Goal: Task Accomplishment & Management: Manage account settings

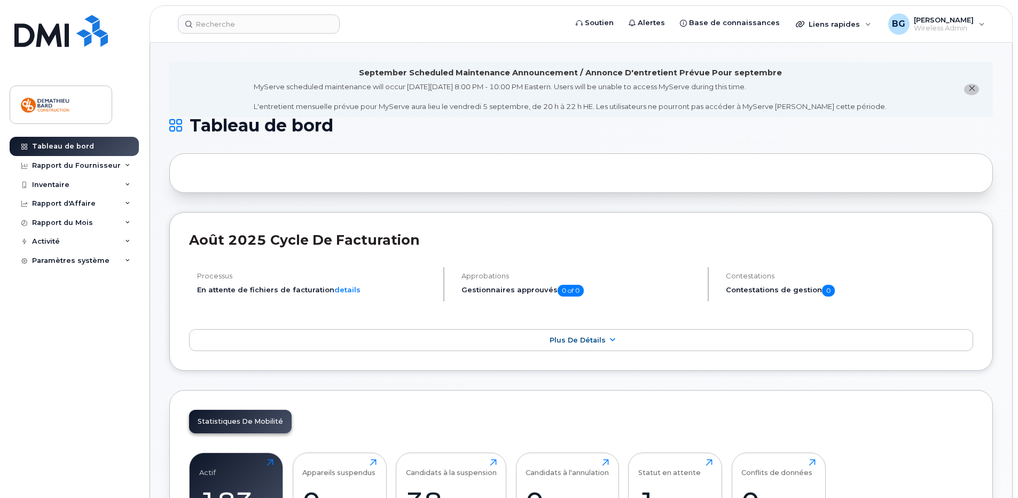
click at [974, 90] on icon "close notification" at bounding box center [971, 88] width 7 height 7
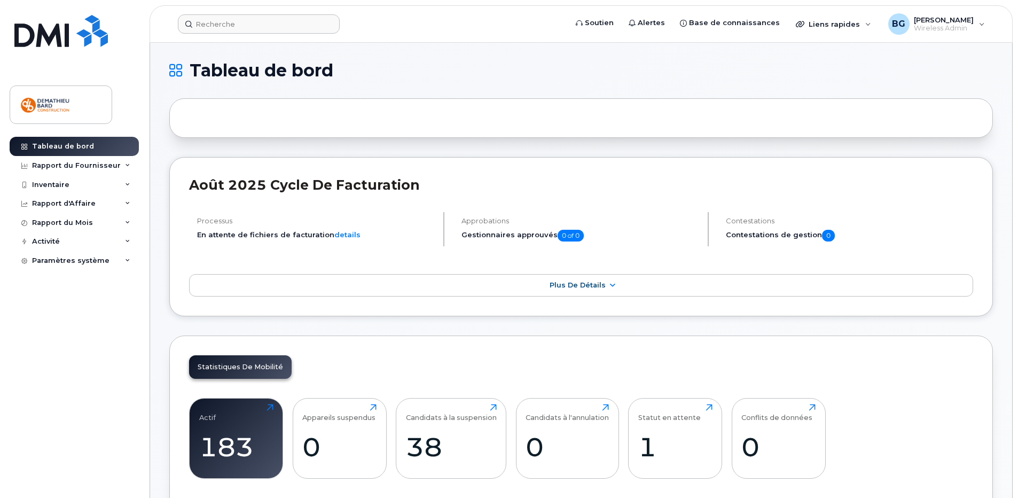
click at [381, 27] on form at bounding box center [369, 23] width 382 height 19
click at [465, 76] on h1 "Tableau de bord" at bounding box center [578, 70] width 818 height 17
click at [565, 287] on span "Plus de détails" at bounding box center [577, 285] width 56 height 8
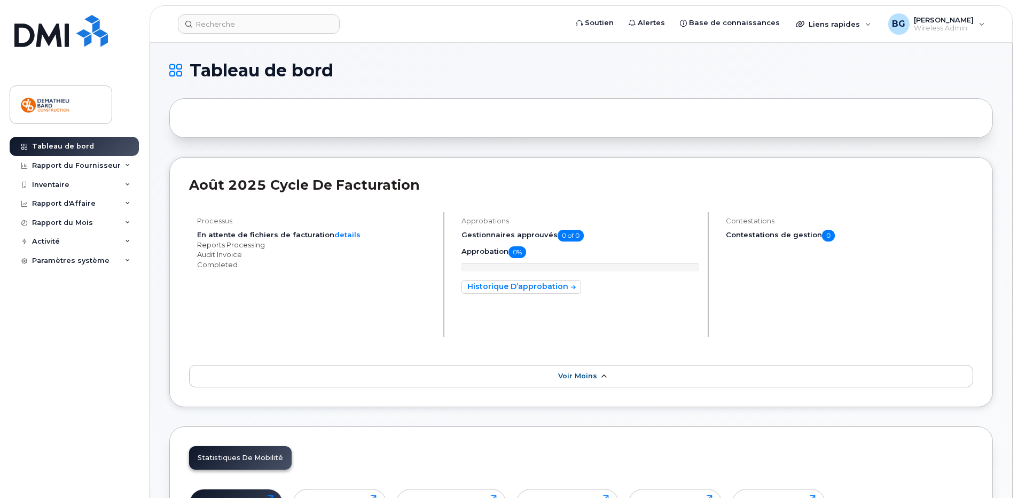
click at [578, 374] on span "Voir moins" at bounding box center [577, 376] width 39 height 8
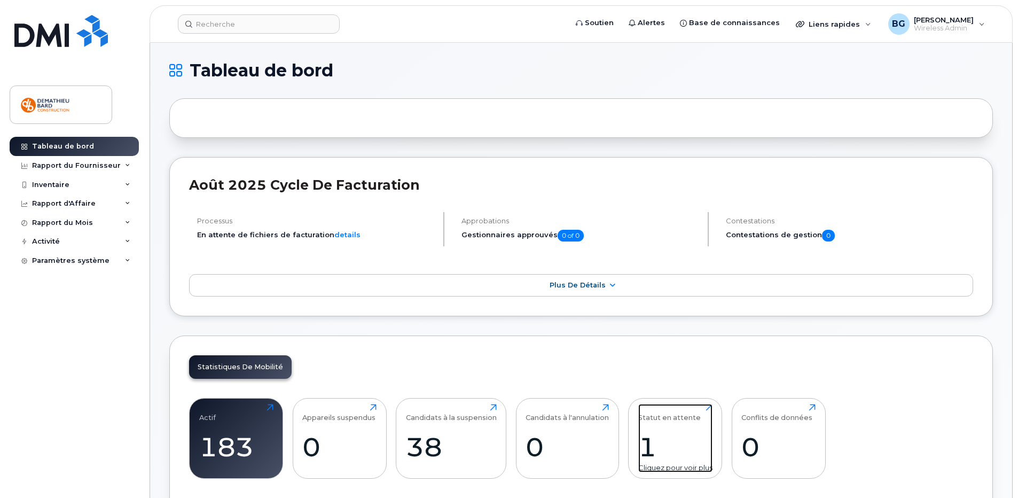
click at [661, 417] on div "Statut en attente" at bounding box center [669, 413] width 62 height 18
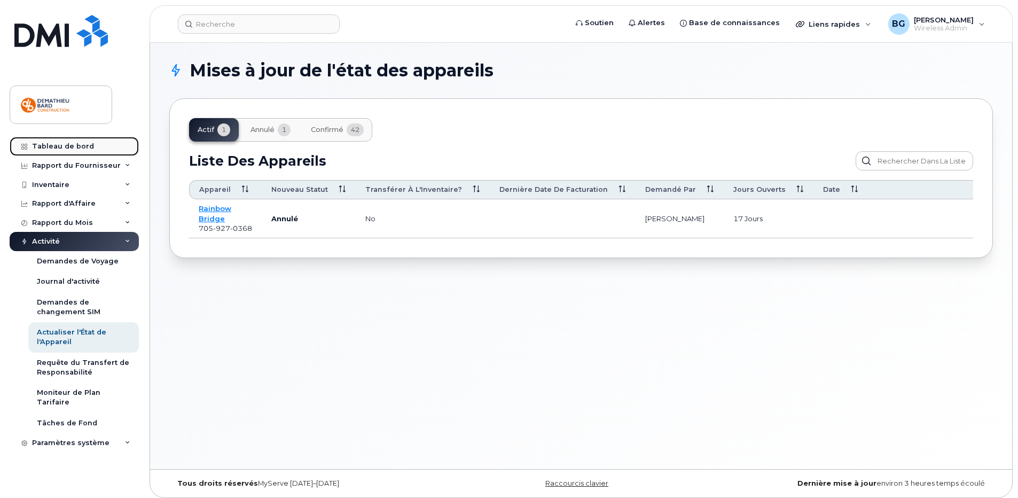
click at [77, 147] on div "Tableau de bord" at bounding box center [63, 146] width 62 height 9
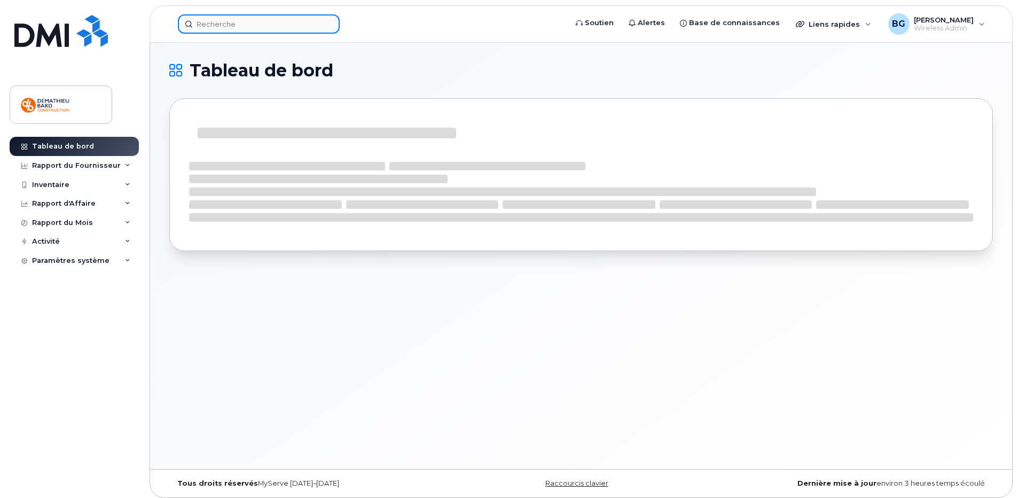
click at [271, 23] on input at bounding box center [259, 23] width 162 height 19
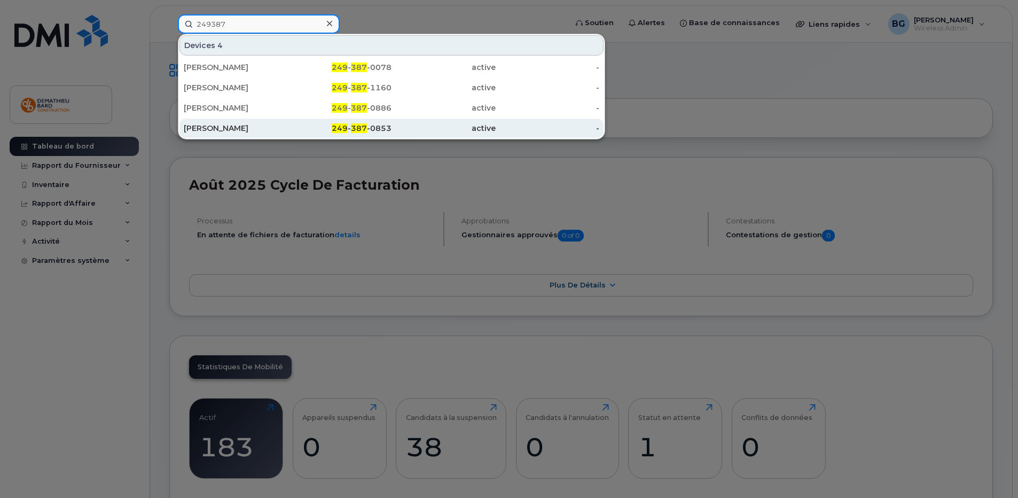
type input "249387"
click at [382, 127] on div "249 - 387 -0853" at bounding box center [340, 128] width 104 height 11
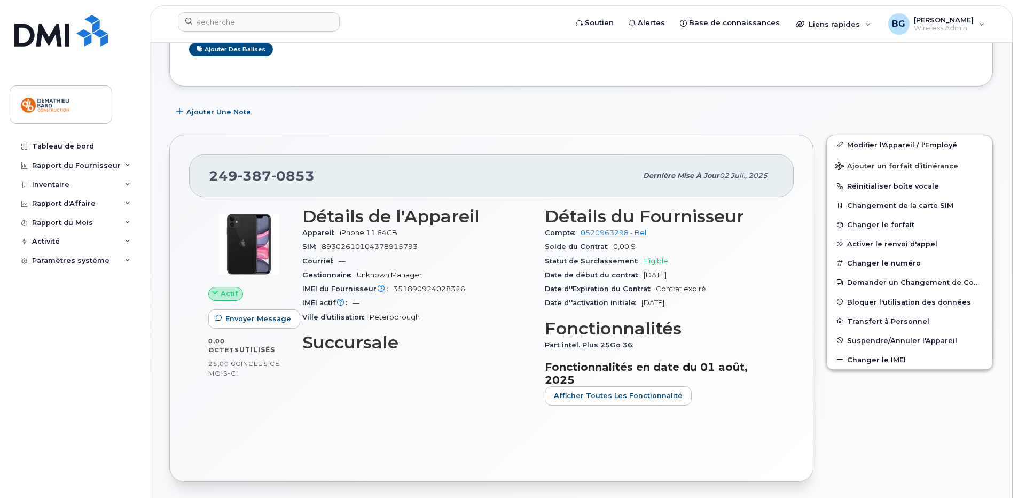
scroll to position [214, 0]
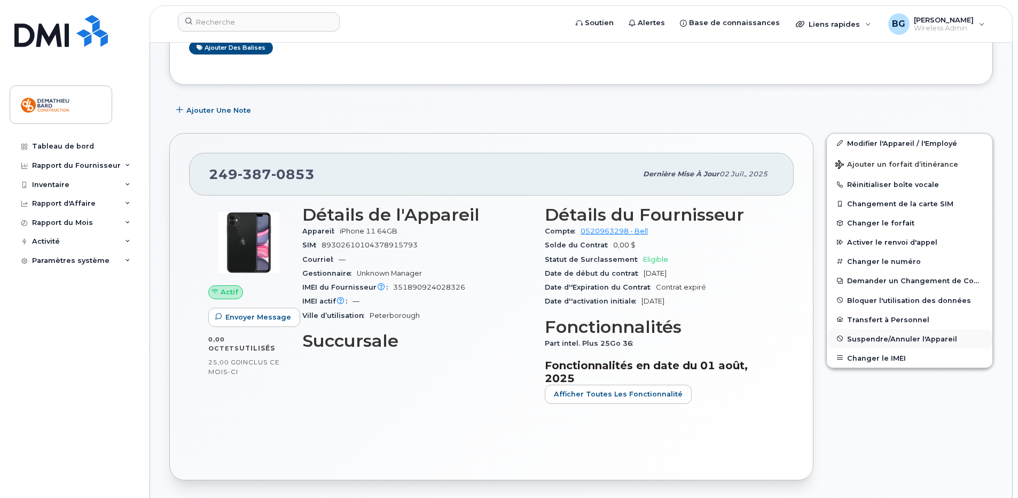
click at [870, 342] on span "Suspendre/Annuler l'Appareil" at bounding box center [902, 338] width 110 height 8
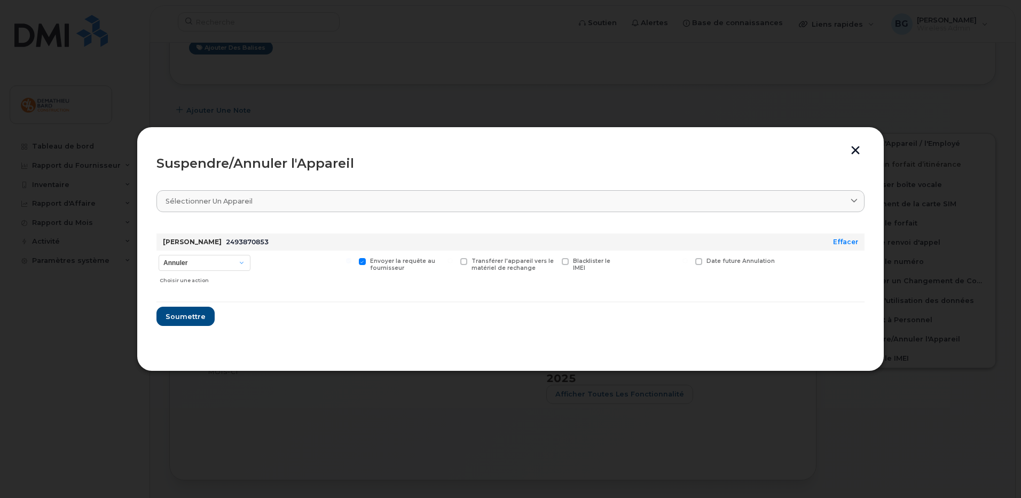
click at [855, 148] on button "button" at bounding box center [855, 151] width 16 height 11
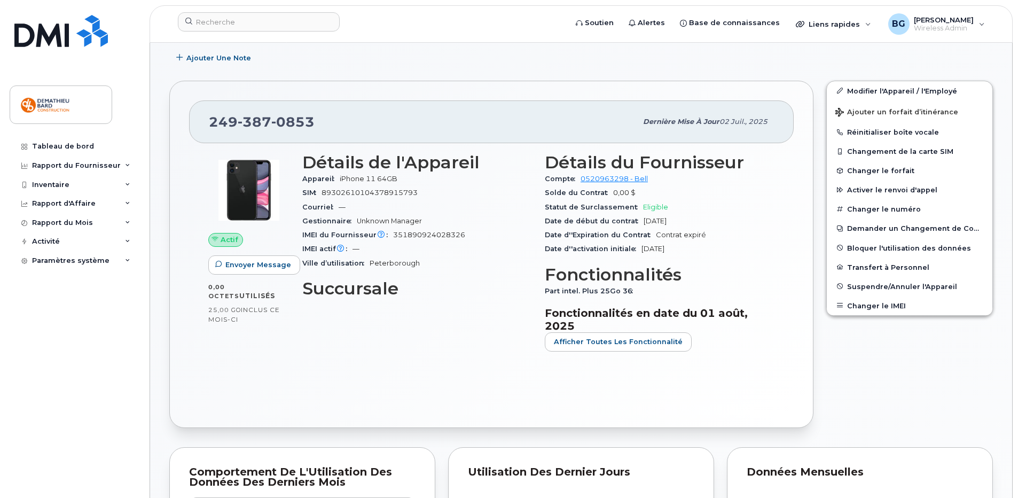
scroll to position [267, 0]
click at [882, 288] on span "Suspendre/Annuler l'Appareil" at bounding box center [902, 285] width 110 height 8
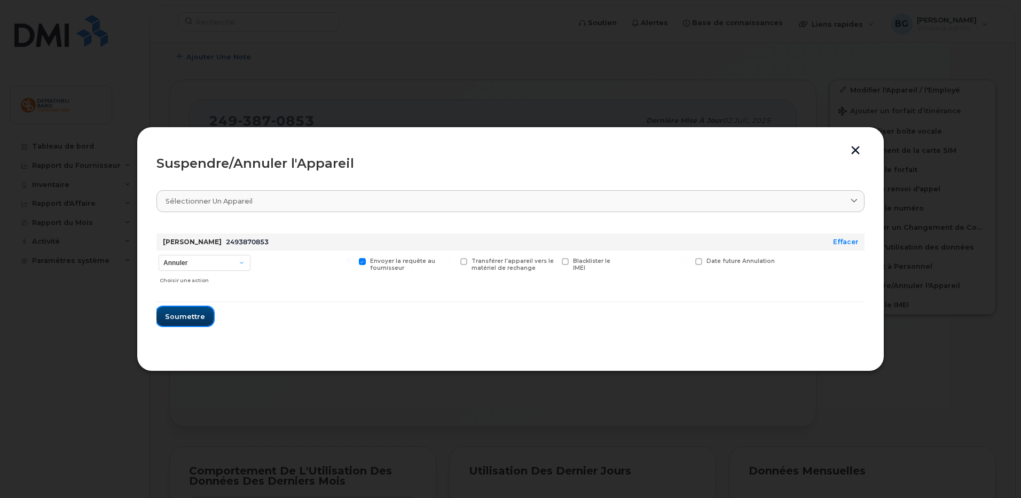
click at [186, 318] on span "Soumettre" at bounding box center [185, 316] width 40 height 10
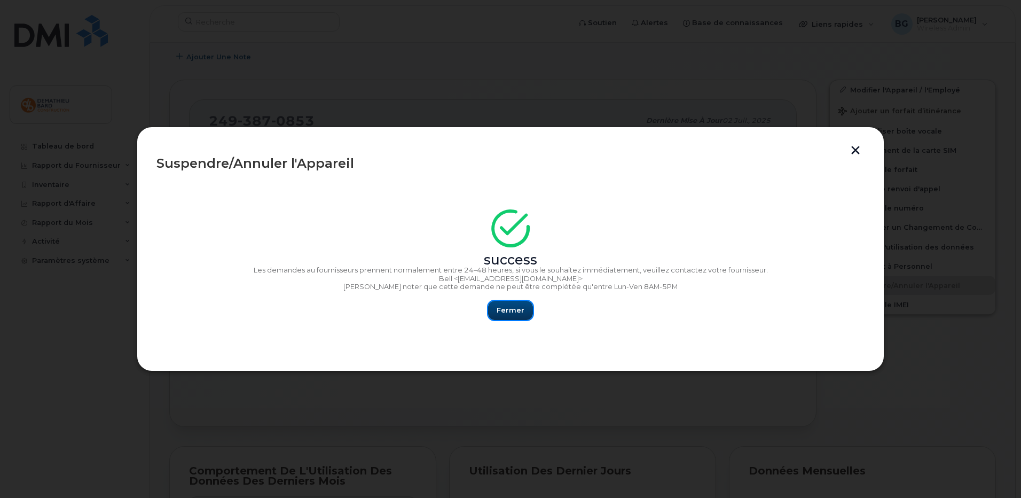
click at [513, 305] on span "Fermer" at bounding box center [511, 310] width 28 height 10
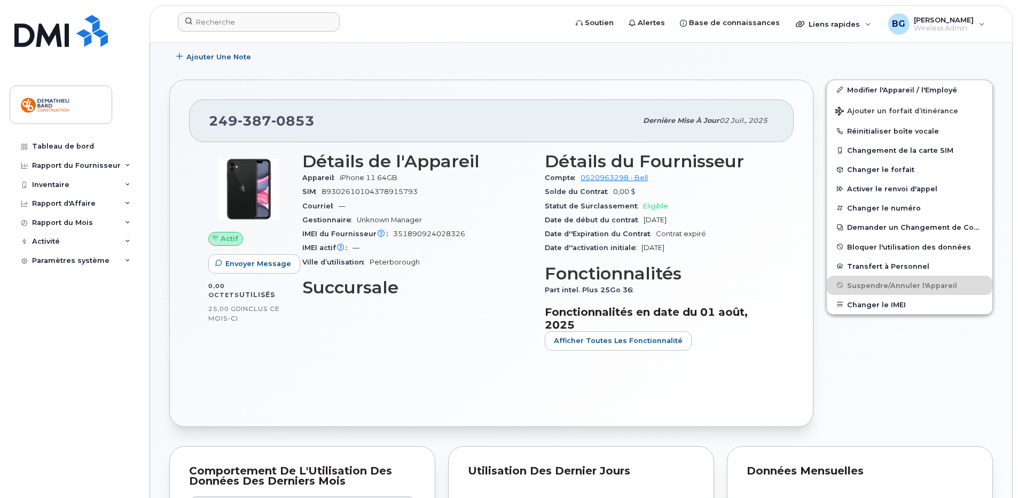
click at [411, 18] on form at bounding box center [369, 21] width 382 height 19
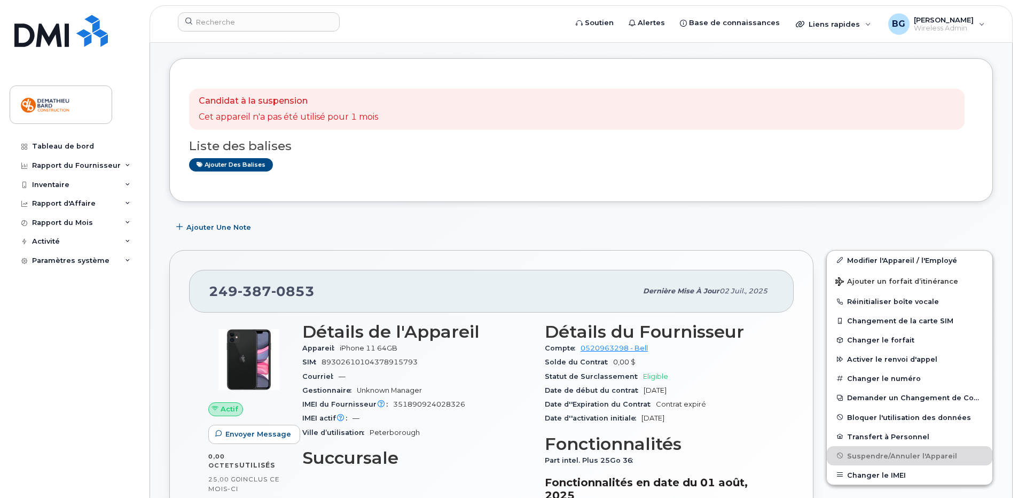
scroll to position [0, 0]
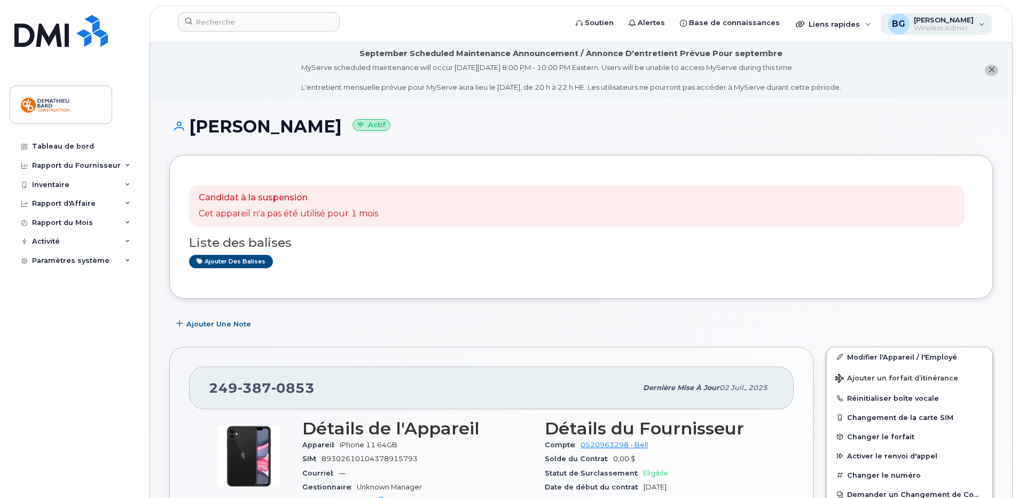
click at [957, 21] on span "[PERSON_NAME]" at bounding box center [944, 19] width 60 height 9
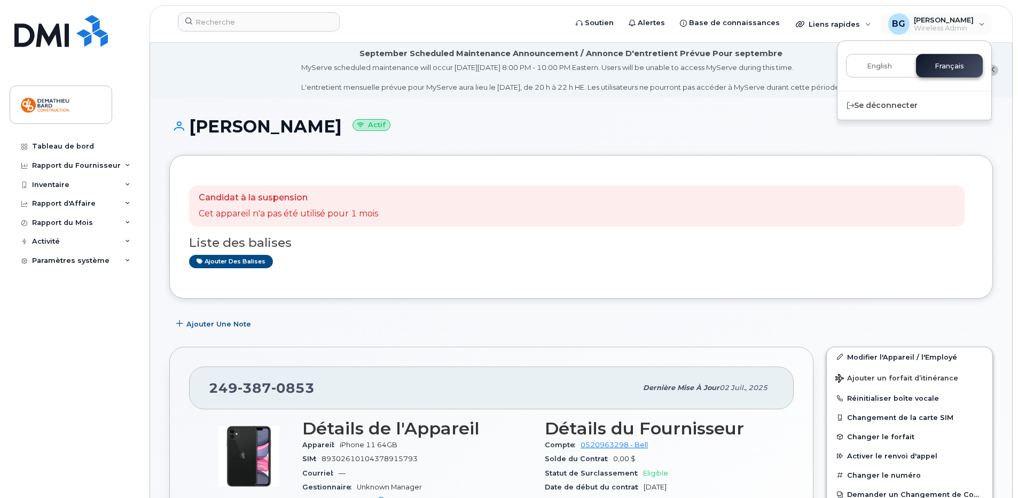
click at [700, 130] on h1 "Chris Cormier Actif" at bounding box center [580, 126] width 823 height 19
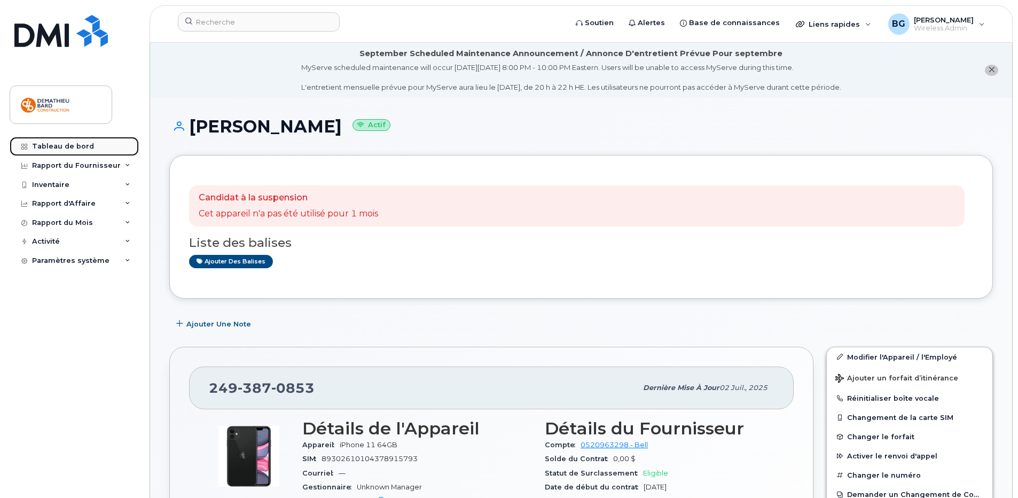
click at [55, 142] on div "Tableau de bord" at bounding box center [63, 146] width 62 height 9
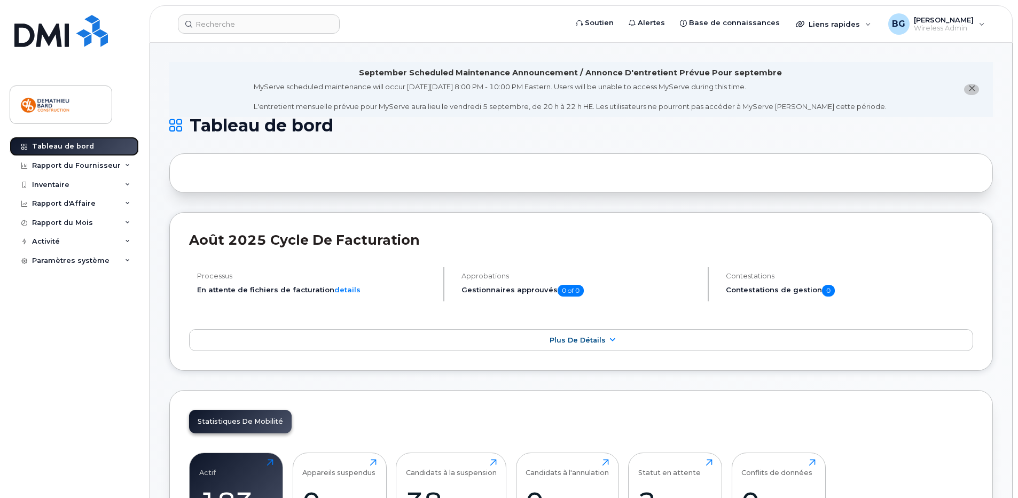
click at [89, 148] on div "Tableau de bord" at bounding box center [63, 146] width 62 height 9
click at [53, 185] on div "Inventaire" at bounding box center [50, 184] width 37 height 9
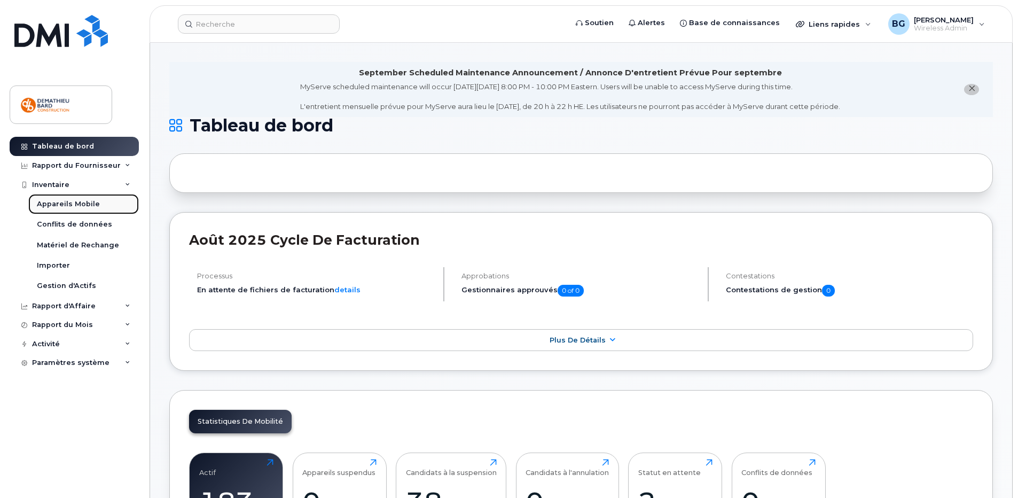
click at [55, 204] on div "Appareils Mobile" at bounding box center [68, 204] width 63 height 10
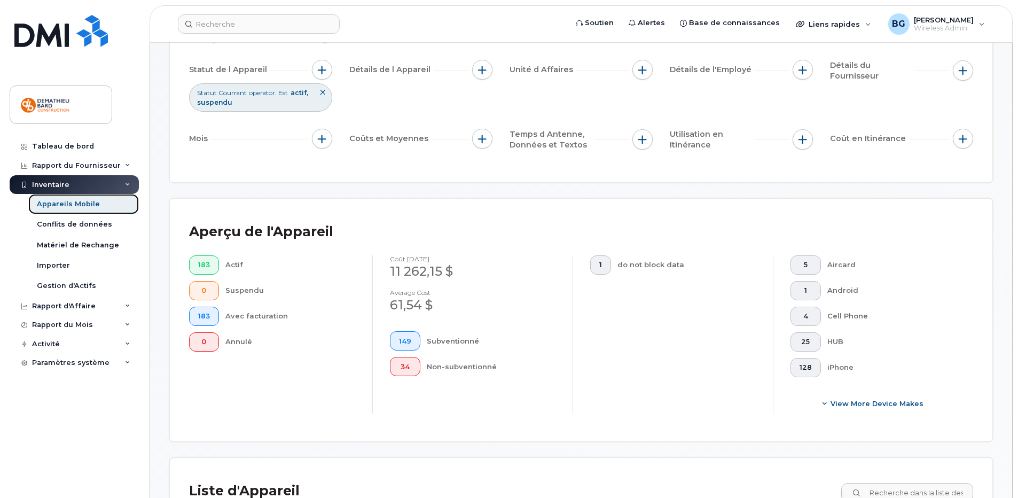
scroll to position [107, 0]
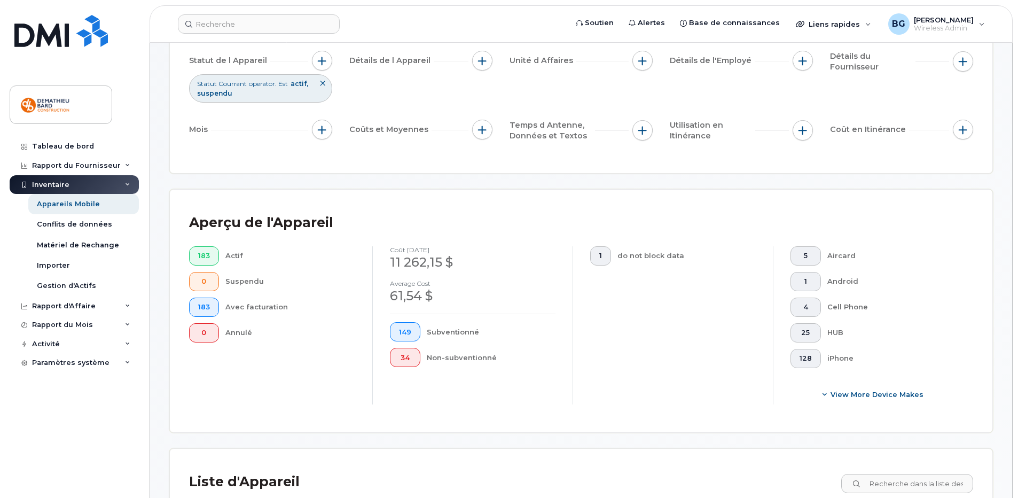
click at [599, 255] on span "1" at bounding box center [600, 255] width 3 height 9
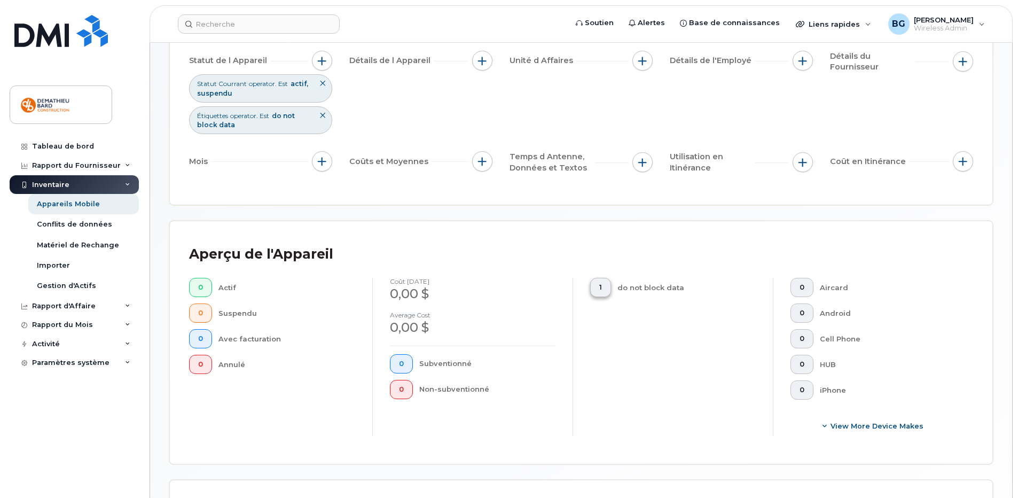
click at [605, 286] on button "1" at bounding box center [600, 287] width 21 height 19
click at [650, 289] on div "do not block data" at bounding box center [686, 287] width 139 height 19
click at [620, 348] on div "1 do not block data" at bounding box center [672, 357] width 200 height 158
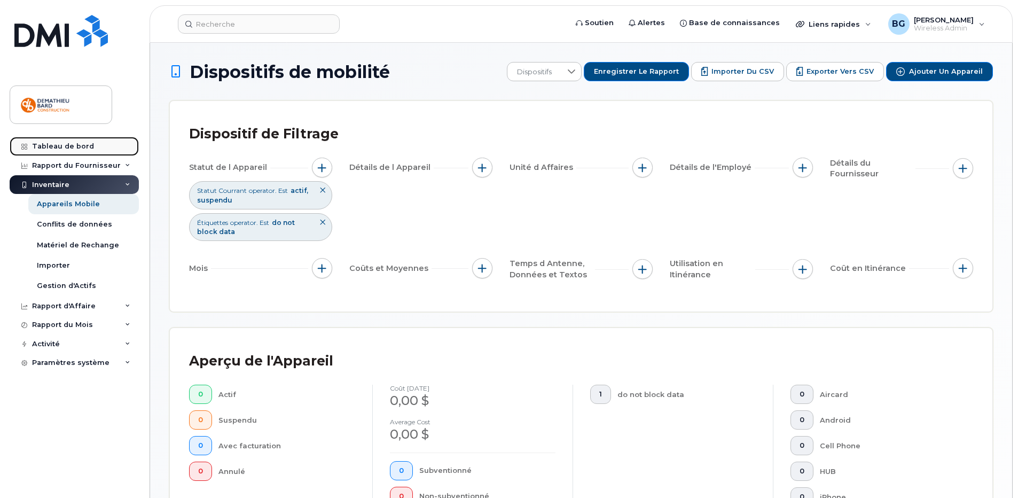
click at [67, 145] on div "Tableau de bord" at bounding box center [63, 146] width 62 height 9
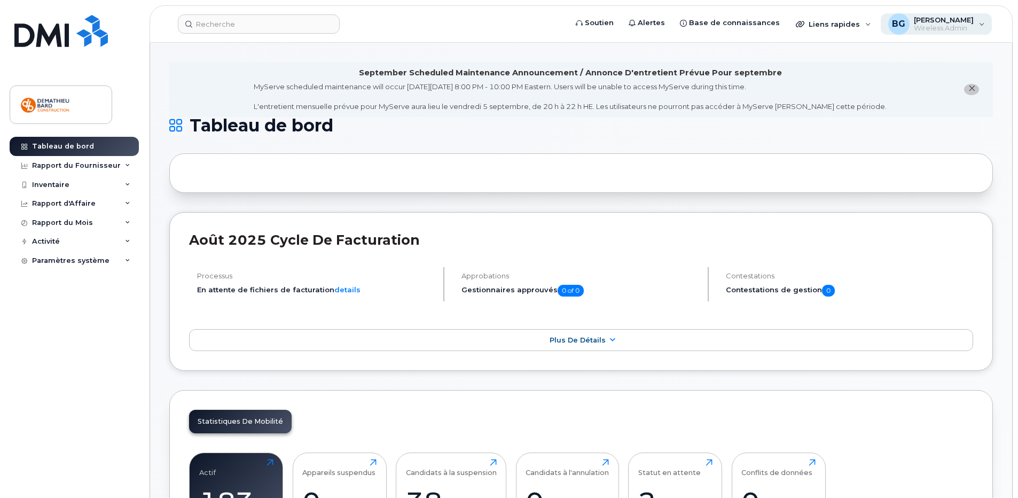
click at [953, 25] on span "Wireless Admin" at bounding box center [944, 28] width 60 height 9
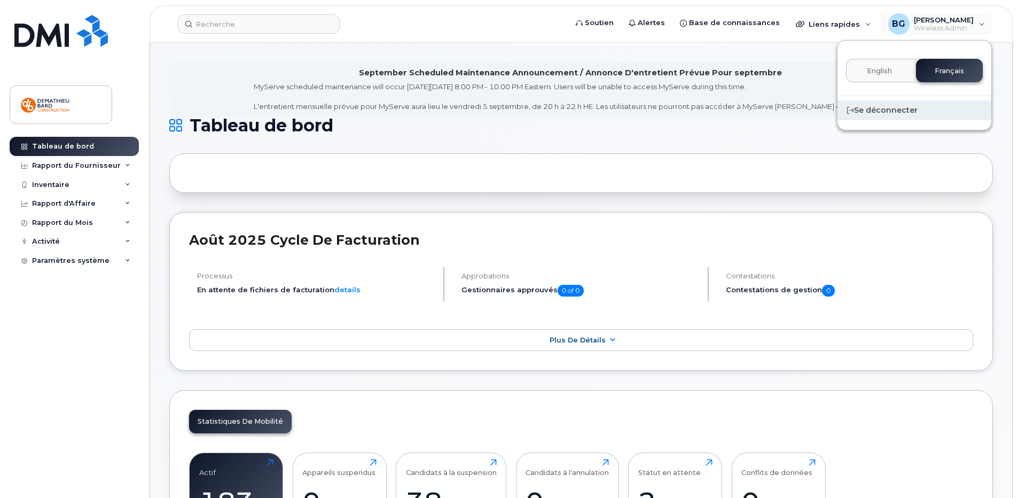
click at [869, 108] on div "Se déconnecter" at bounding box center [914, 110] width 154 height 20
